Goal: Navigation & Orientation: Find specific page/section

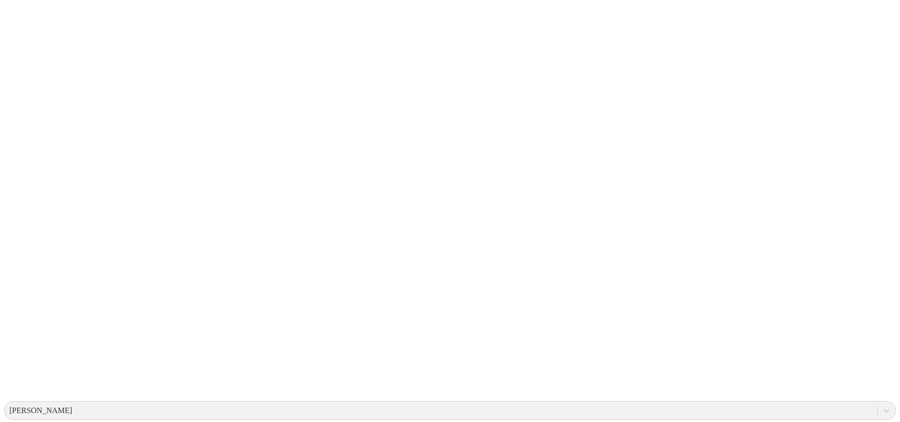
click at [72, 406] on div "[PERSON_NAME]" at bounding box center [40, 410] width 63 height 9
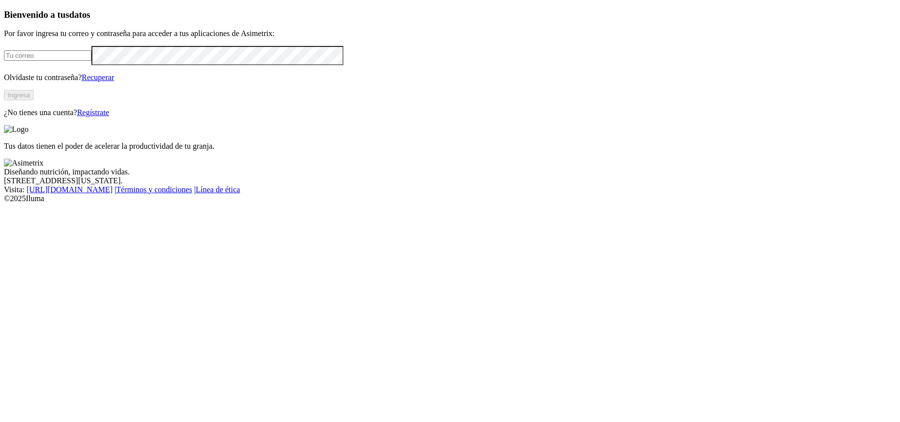
type input "[PERSON_NAME][EMAIL_ADDRESS][DOMAIN_NAME]"
click at [34, 100] on button "Ingresa" at bounding box center [19, 95] width 30 height 10
type input "[PERSON_NAME][EMAIL_ADDRESS][DOMAIN_NAME]"
click at [34, 100] on button "Ingresa" at bounding box center [19, 95] width 30 height 10
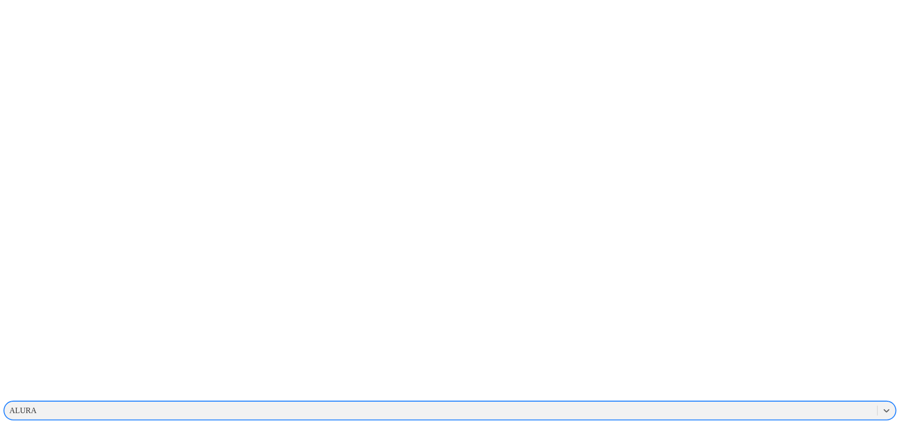
click at [671, 403] on div "ALURA" at bounding box center [440, 410] width 873 height 15
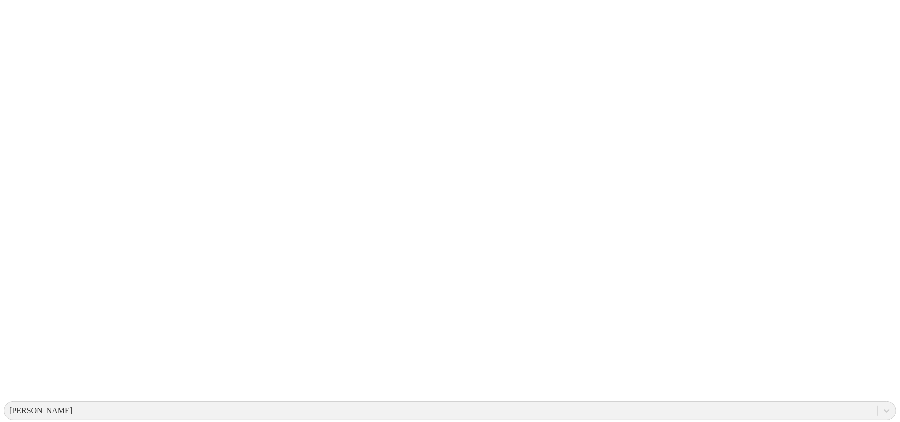
click at [72, 406] on div "ORIHUELA" at bounding box center [40, 410] width 63 height 9
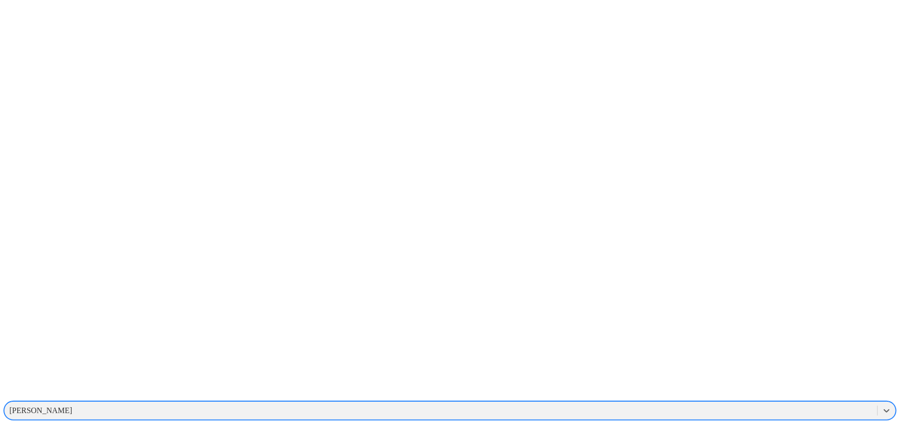
click at [698, 403] on div "REDONDOS" at bounding box center [440, 410] width 873 height 15
